Goal: Transaction & Acquisition: Purchase product/service

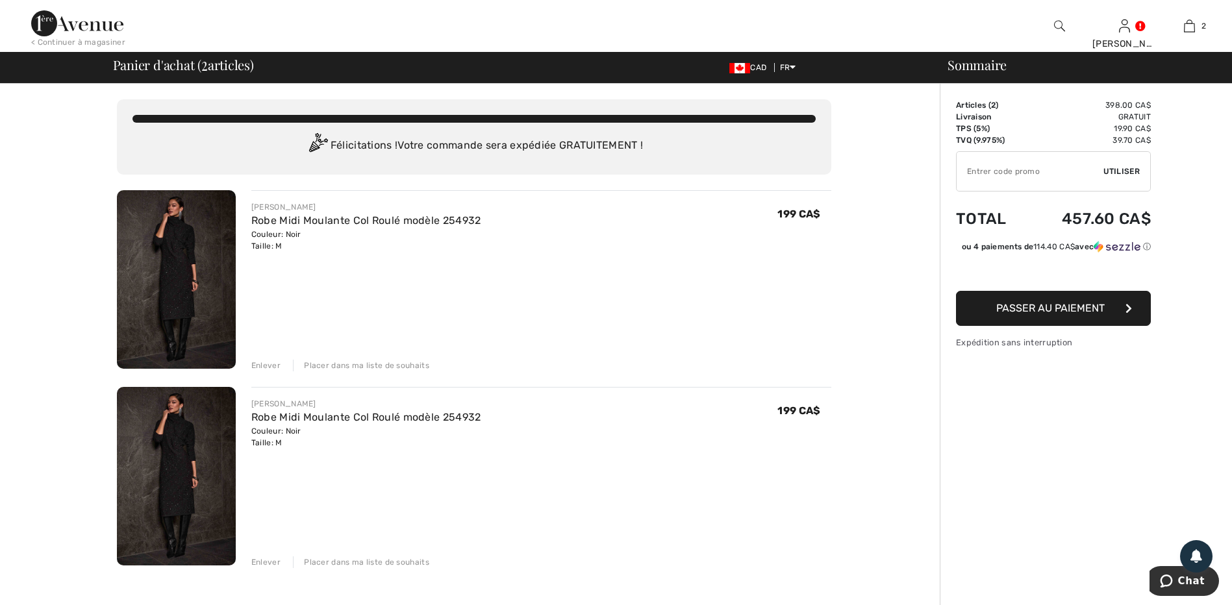
click at [265, 366] on div "Enlever" at bounding box center [265, 366] width 29 height 12
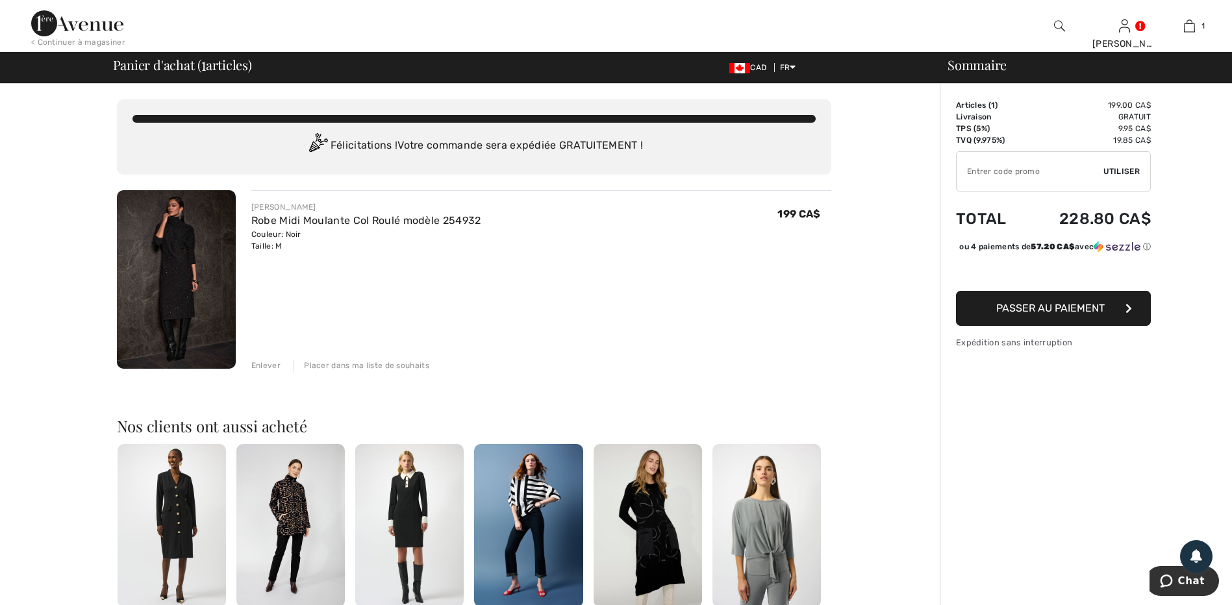
click at [1105, 323] on button "Passer au paiement" at bounding box center [1053, 308] width 195 height 35
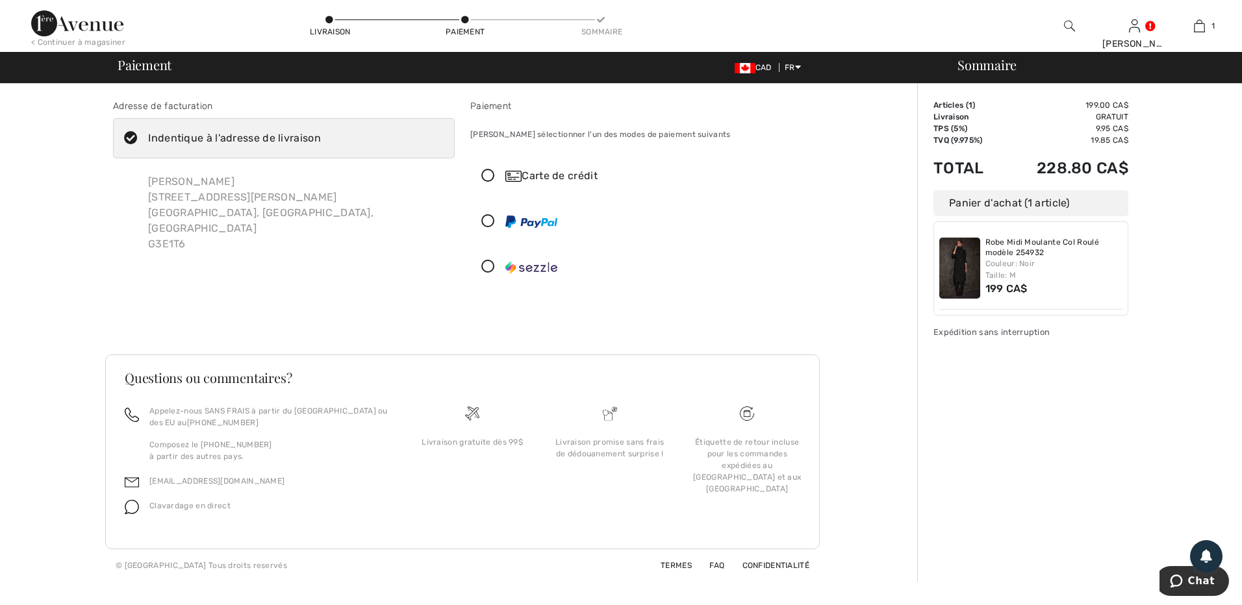
click at [490, 176] on icon at bounding box center [488, 176] width 34 height 14
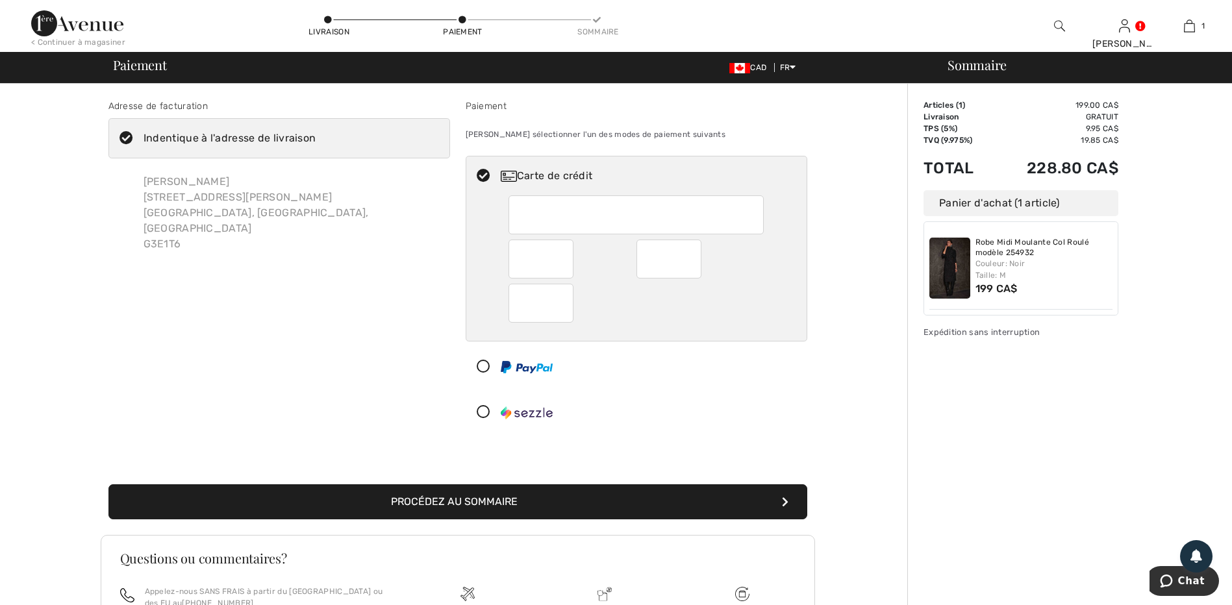
click at [705, 402] on div at bounding box center [631, 412] width 330 height 39
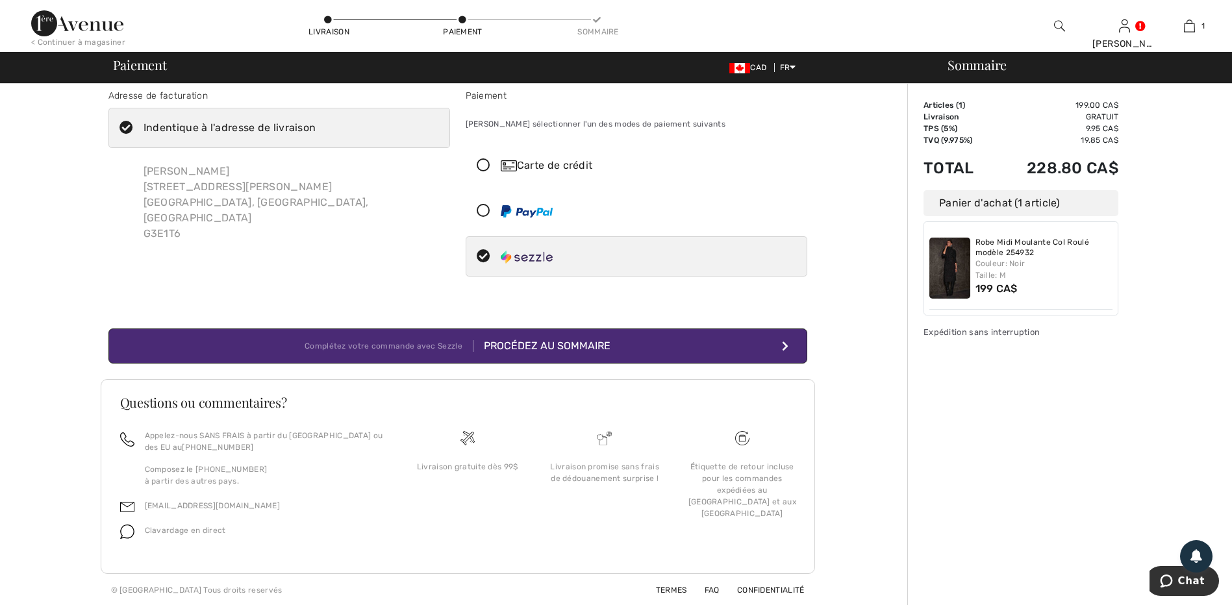
scroll to position [12, 0]
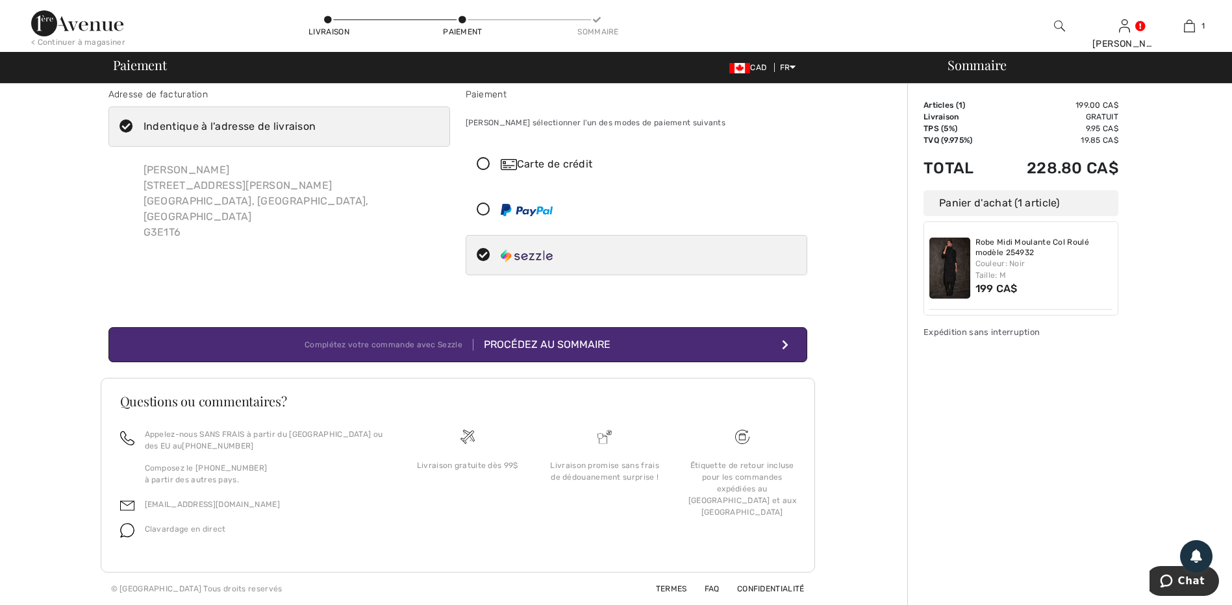
click at [336, 131] on label "Indentique à l'adresse de livraison" at bounding box center [279, 126] width 342 height 40
click at [324, 131] on input "Indentique à l'adresse de livraison" at bounding box center [320, 126] width 8 height 39
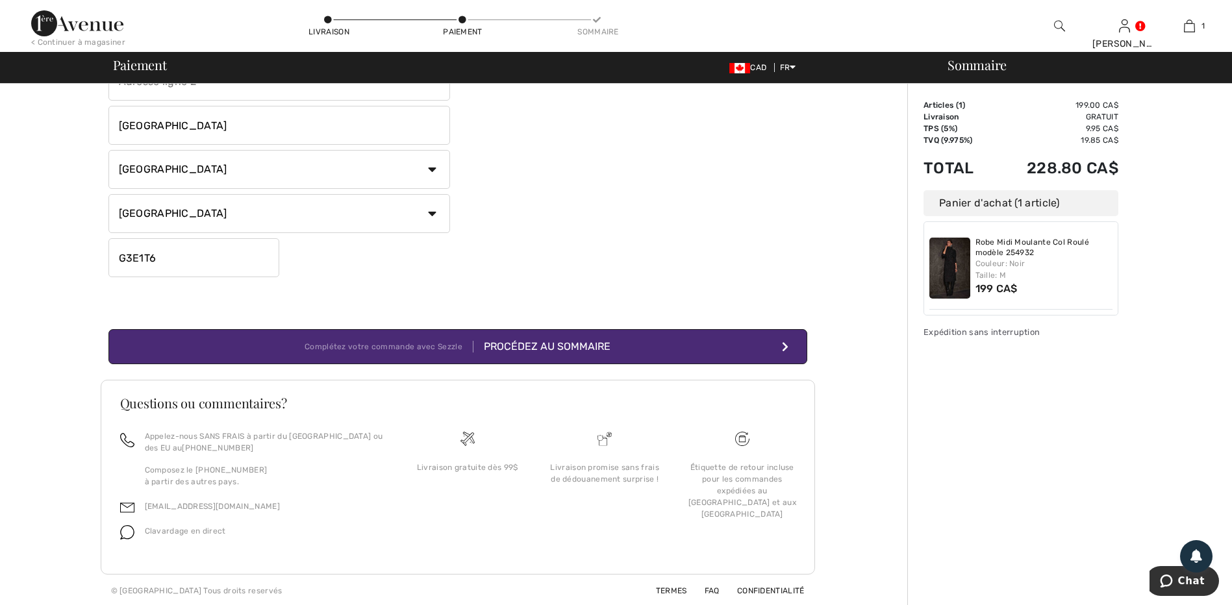
scroll to position [281, 0]
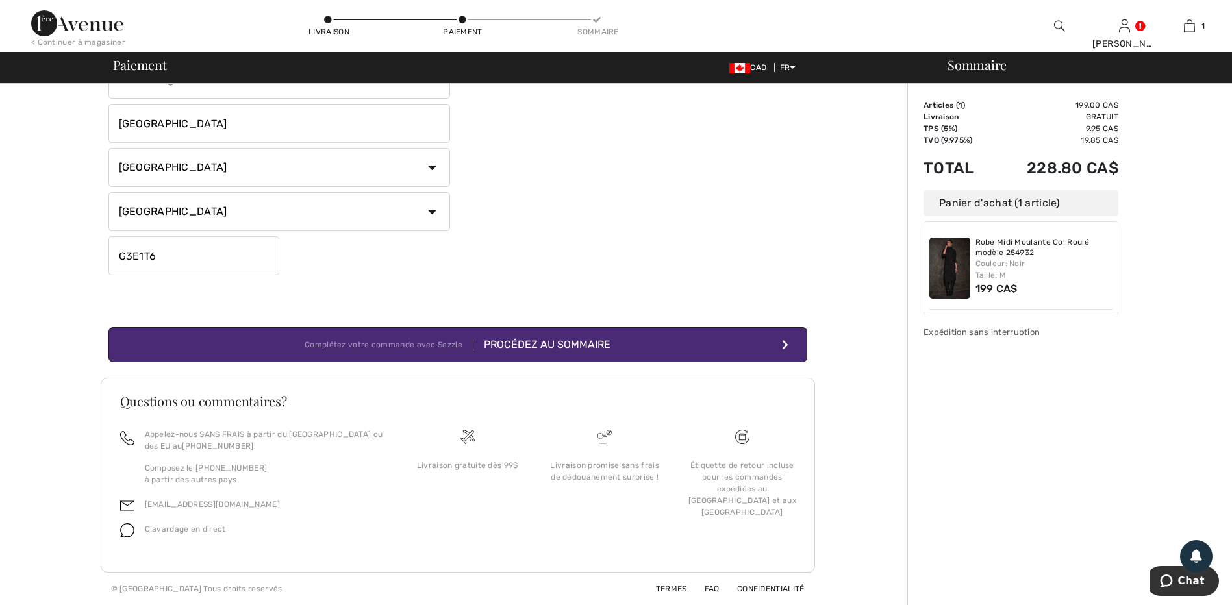
checkbox input "false"
click at [635, 347] on button "Complétez votre commande avec Sezzle Procédez au sommaire" at bounding box center [457, 344] width 699 height 35
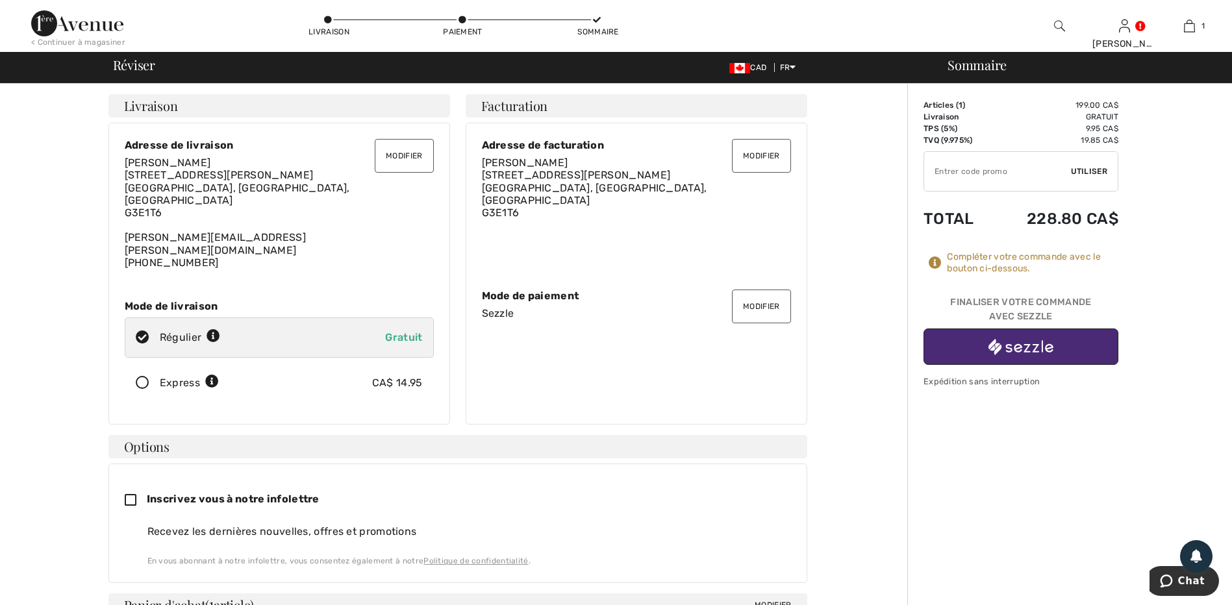
click at [1042, 347] on img "button" at bounding box center [1020, 347] width 65 height 16
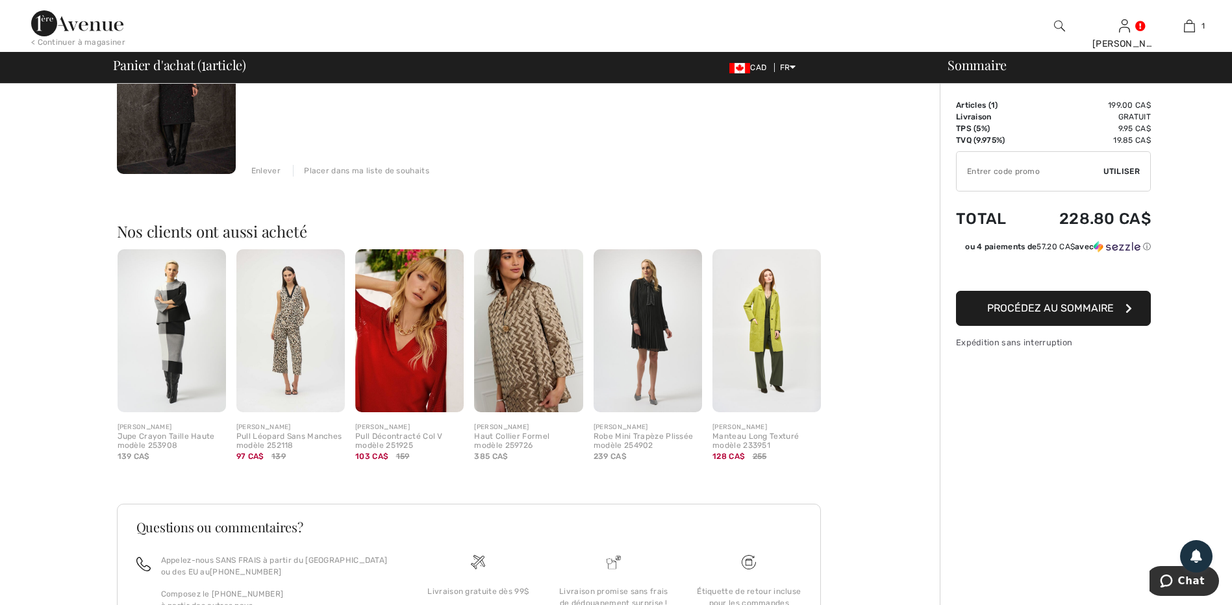
scroll to position [260, 0]
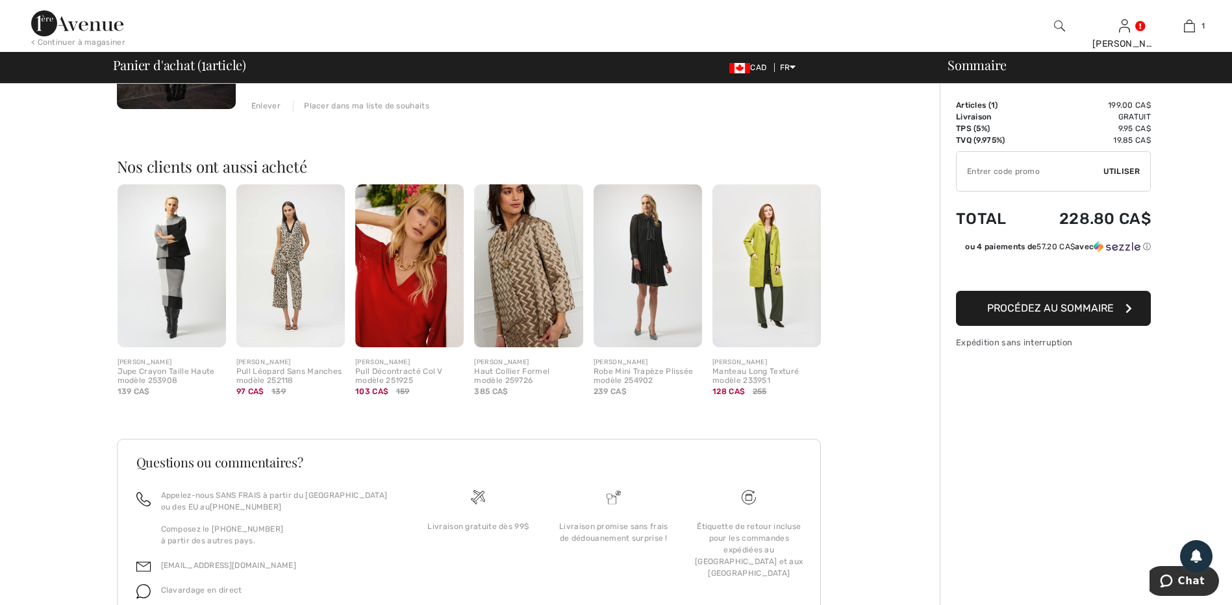
click at [1057, 314] on button "Procédez au sommaire" at bounding box center [1053, 308] width 195 height 35
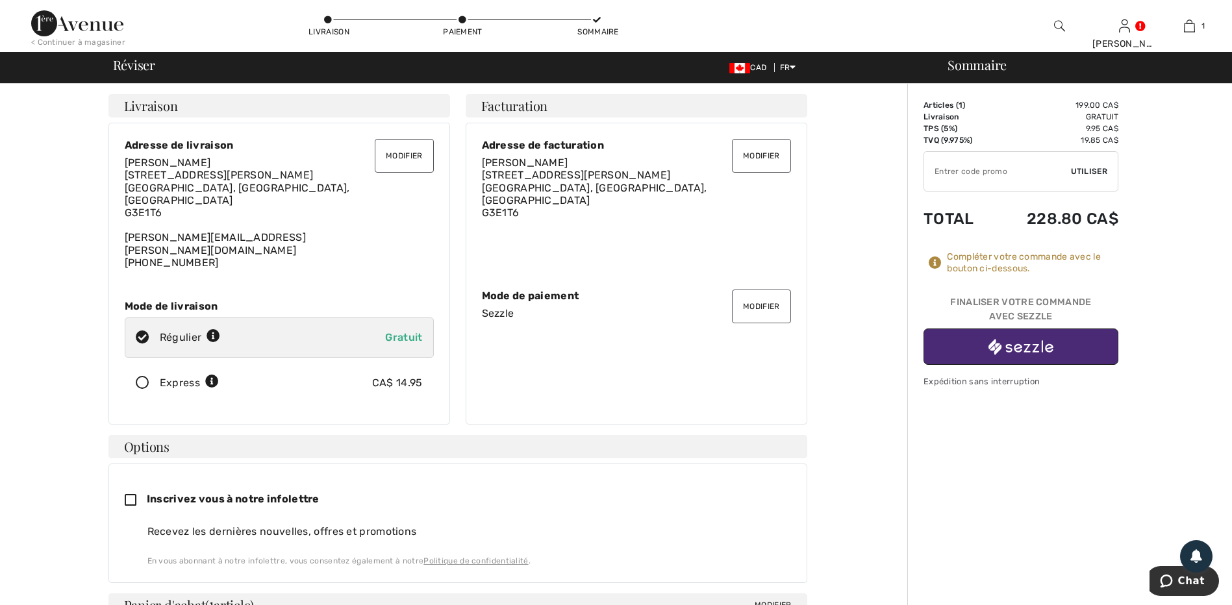
click at [766, 294] on button "Modifier" at bounding box center [761, 307] width 58 height 34
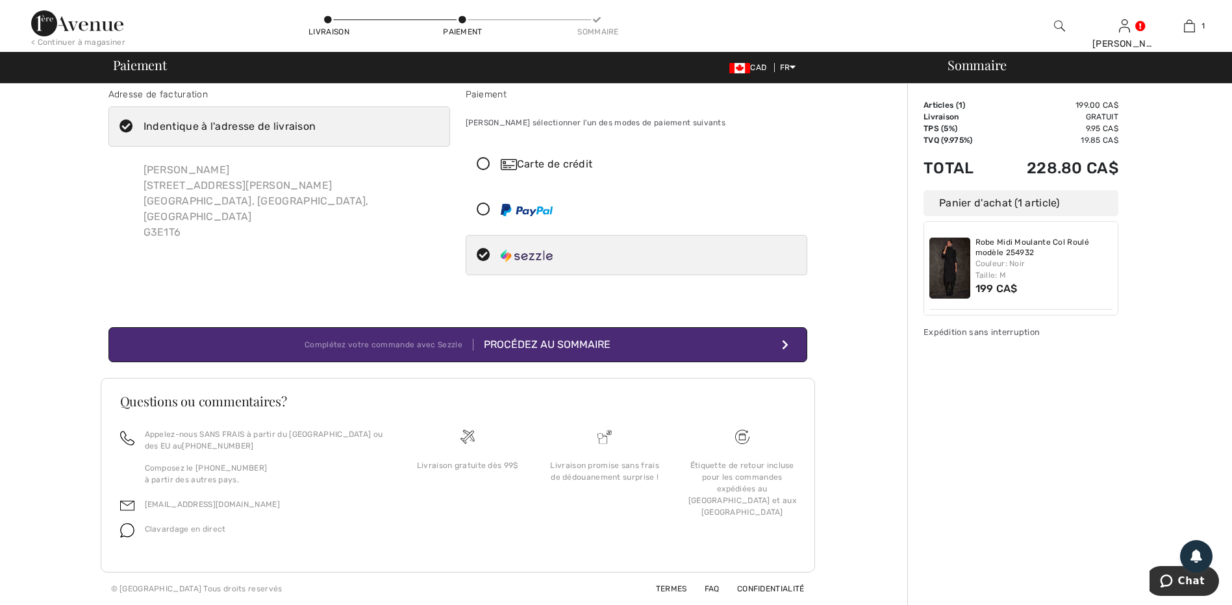
click at [481, 163] on icon at bounding box center [483, 165] width 34 height 14
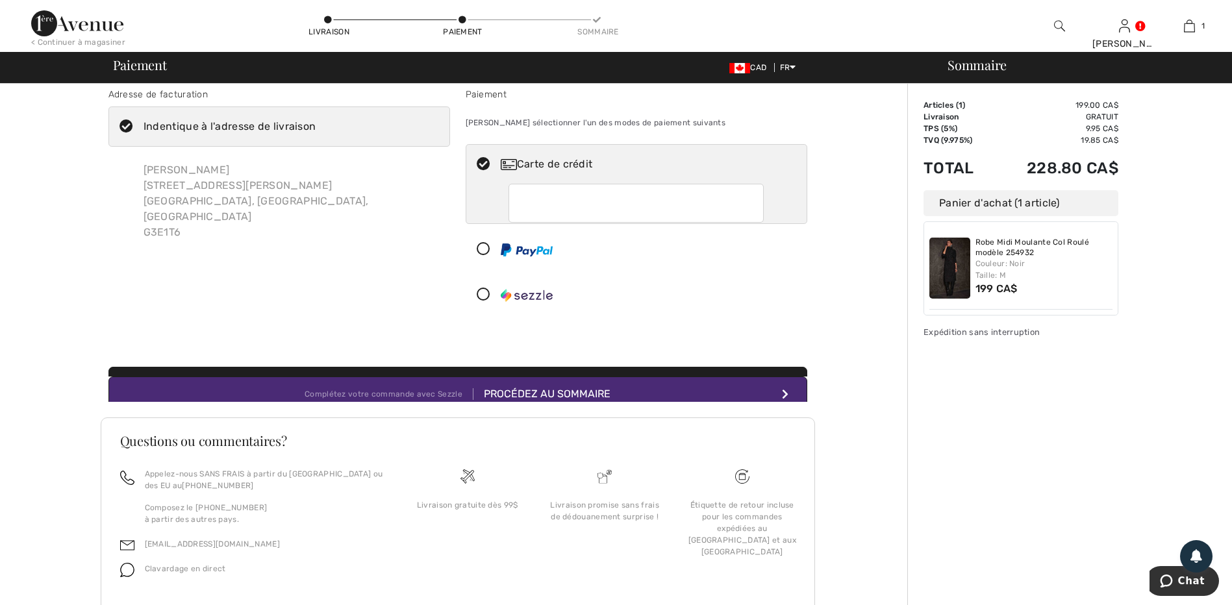
scroll to position [47, 0]
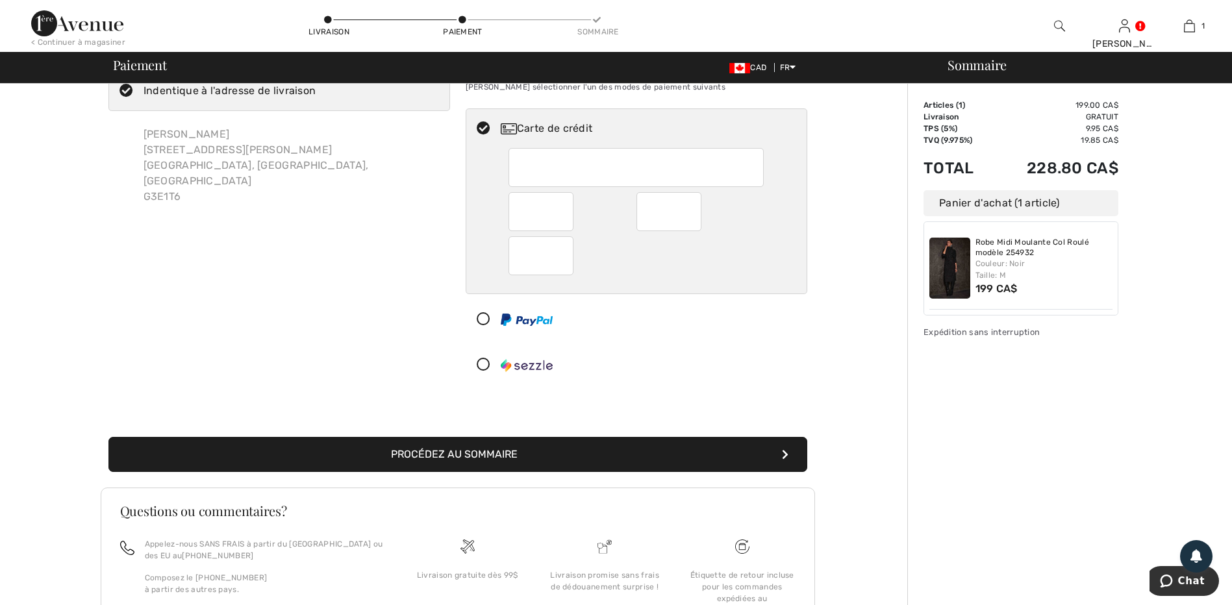
click at [544, 459] on button "Procédez au sommaire" at bounding box center [457, 454] width 699 height 35
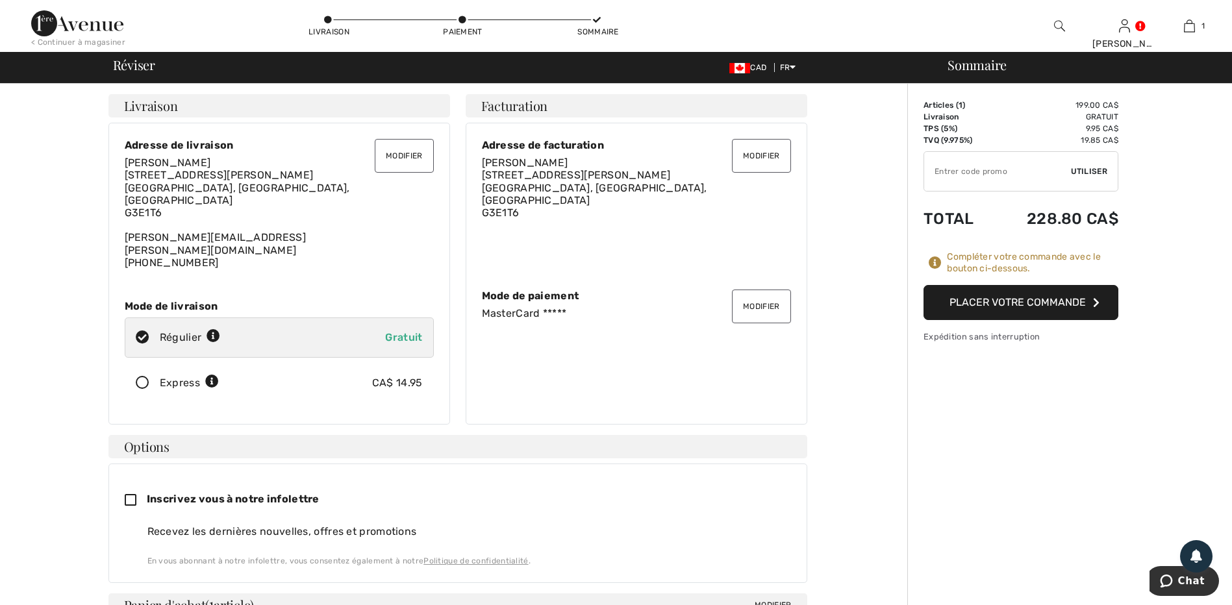
click at [1054, 299] on button "Placer votre commande" at bounding box center [1020, 302] width 195 height 35
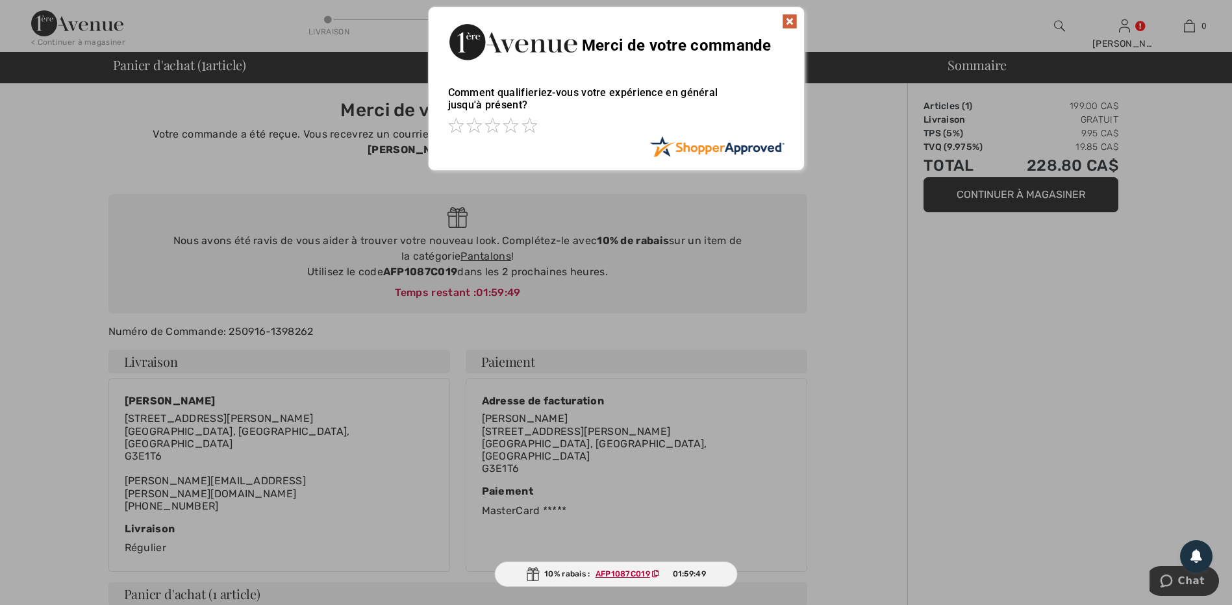
click at [789, 20] on img at bounding box center [790, 22] width 16 height 16
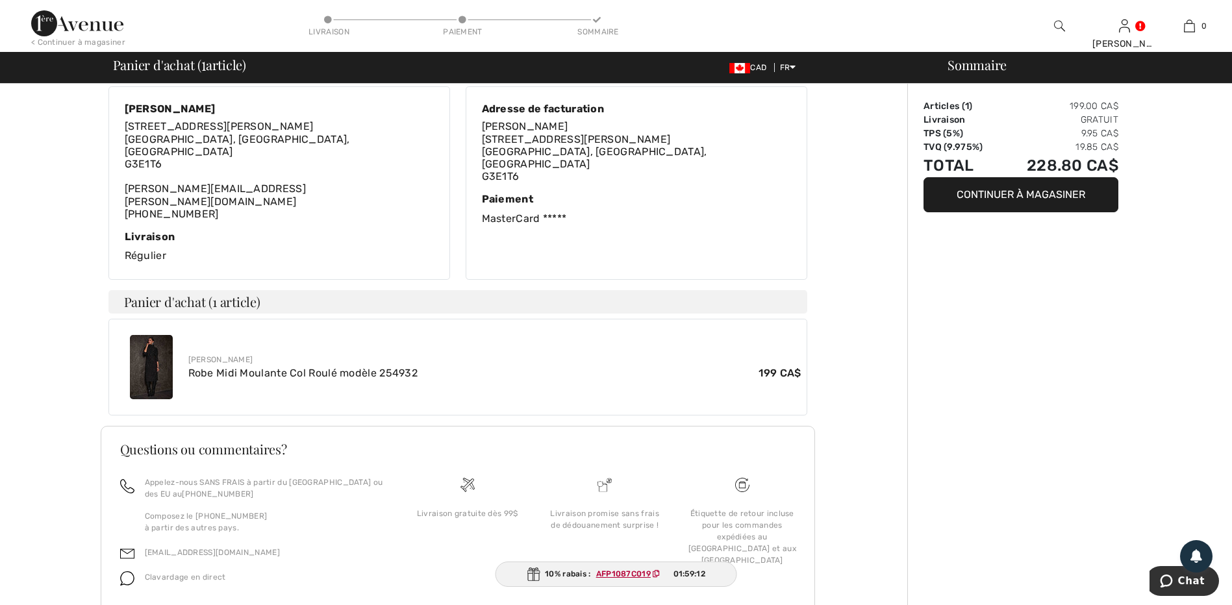
scroll to position [300, 0]
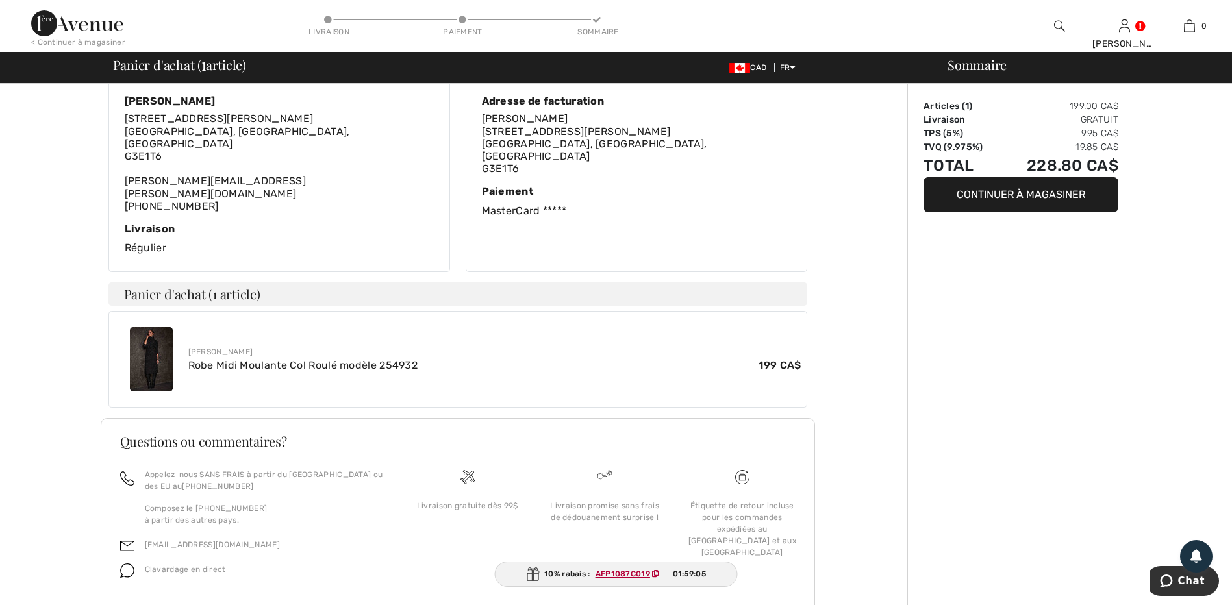
click at [1029, 320] on div "Sommaire Articles ( 1 ) 199.00 CA$ Livraison Gratuit TPS (5%) 9.95 CA$ TVQ (9.9…" at bounding box center [1069, 215] width 325 height 862
